Goal: Transaction & Acquisition: Purchase product/service

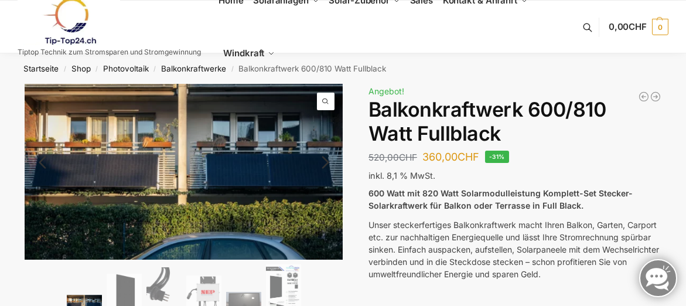
click at [327, 164] on link "Next" at bounding box center [323, 168] width 39 height 12
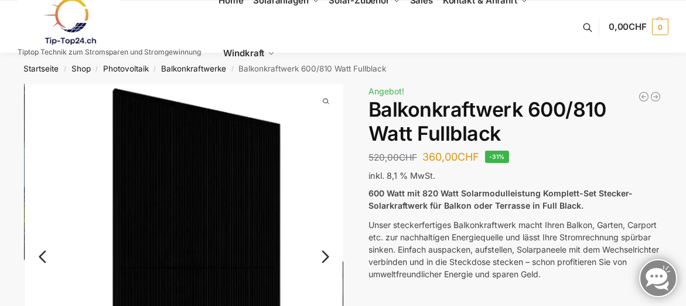
click at [324, 256] on link "Next" at bounding box center [323, 262] width 39 height 12
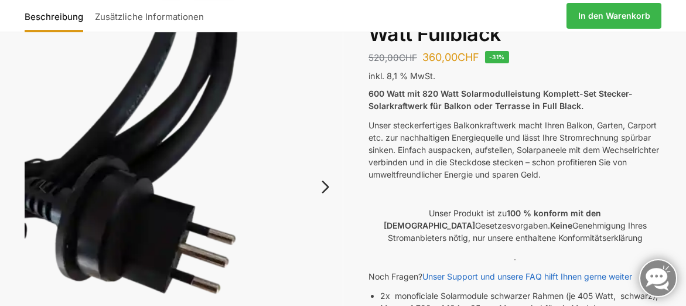
scroll to position [98, 0]
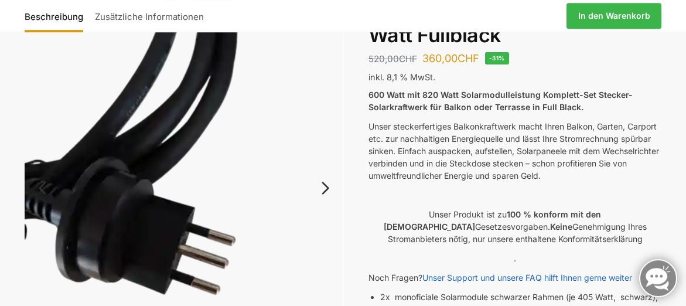
click at [323, 188] on link "Next" at bounding box center [323, 194] width 39 height 12
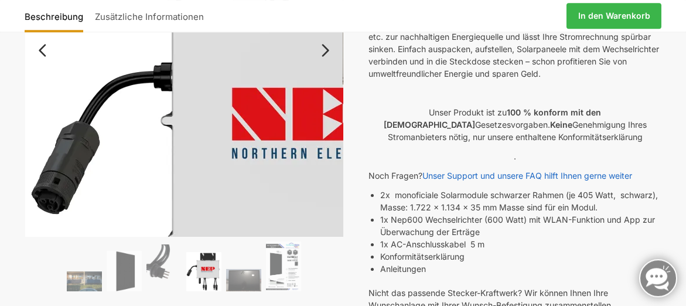
scroll to position [200, 0]
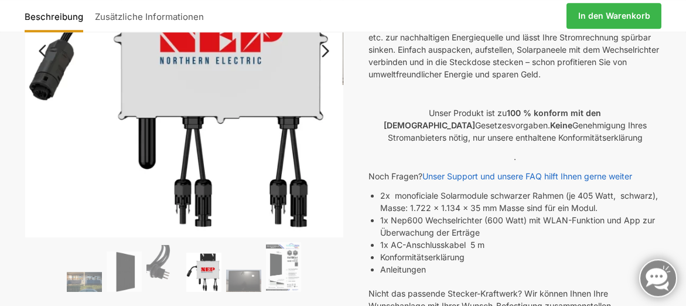
click at [328, 51] on link "Next" at bounding box center [323, 57] width 39 height 12
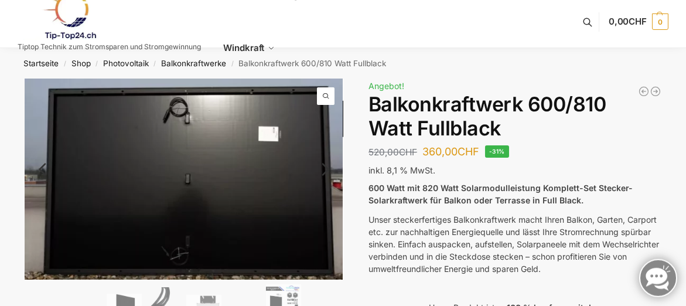
scroll to position [7, 0]
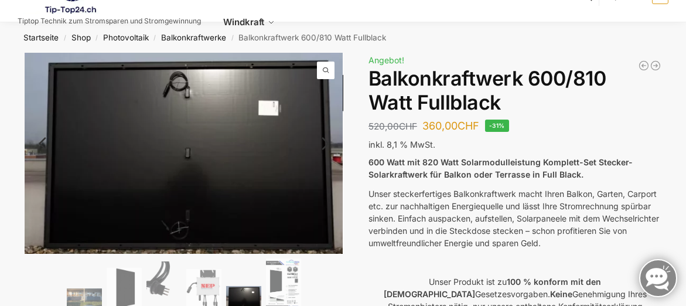
scroll to position [63, 0]
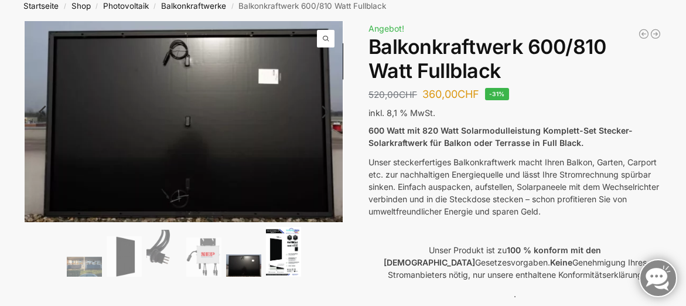
click at [281, 254] on img at bounding box center [283, 252] width 35 height 50
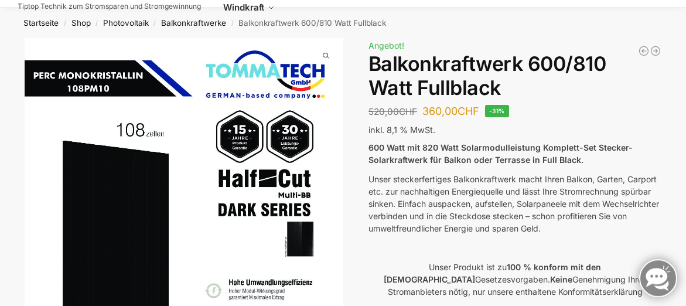
scroll to position [0, 0]
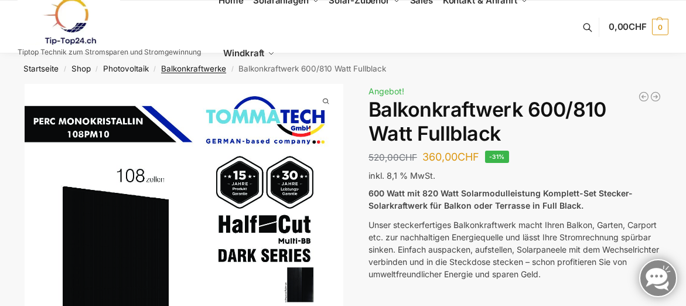
click at [199, 68] on link "Balkonkraftwerke" at bounding box center [193, 68] width 65 height 9
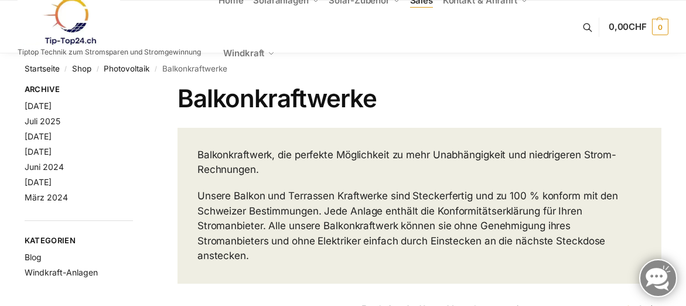
click at [423, 5] on span "Sales" at bounding box center [421, 0] width 23 height 11
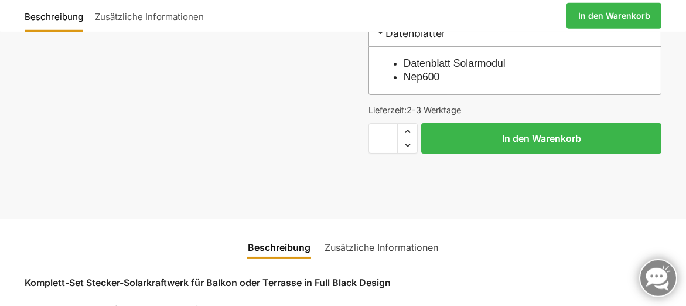
scroll to position [565, 0]
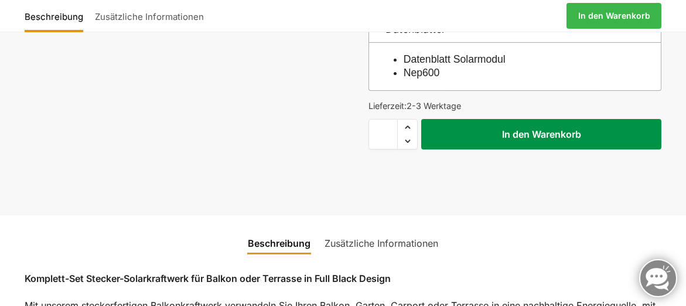
click at [601, 132] on button "In den Warenkorb" at bounding box center [541, 134] width 240 height 30
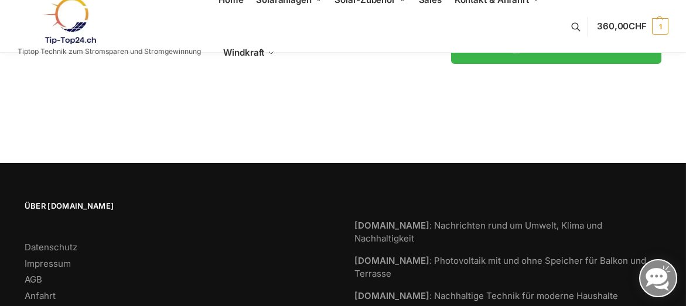
scroll to position [370, 0]
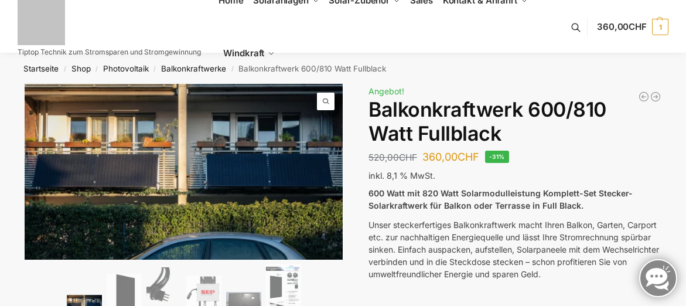
scroll to position [565, 0]
